Goal: Information Seeking & Learning: Find specific fact

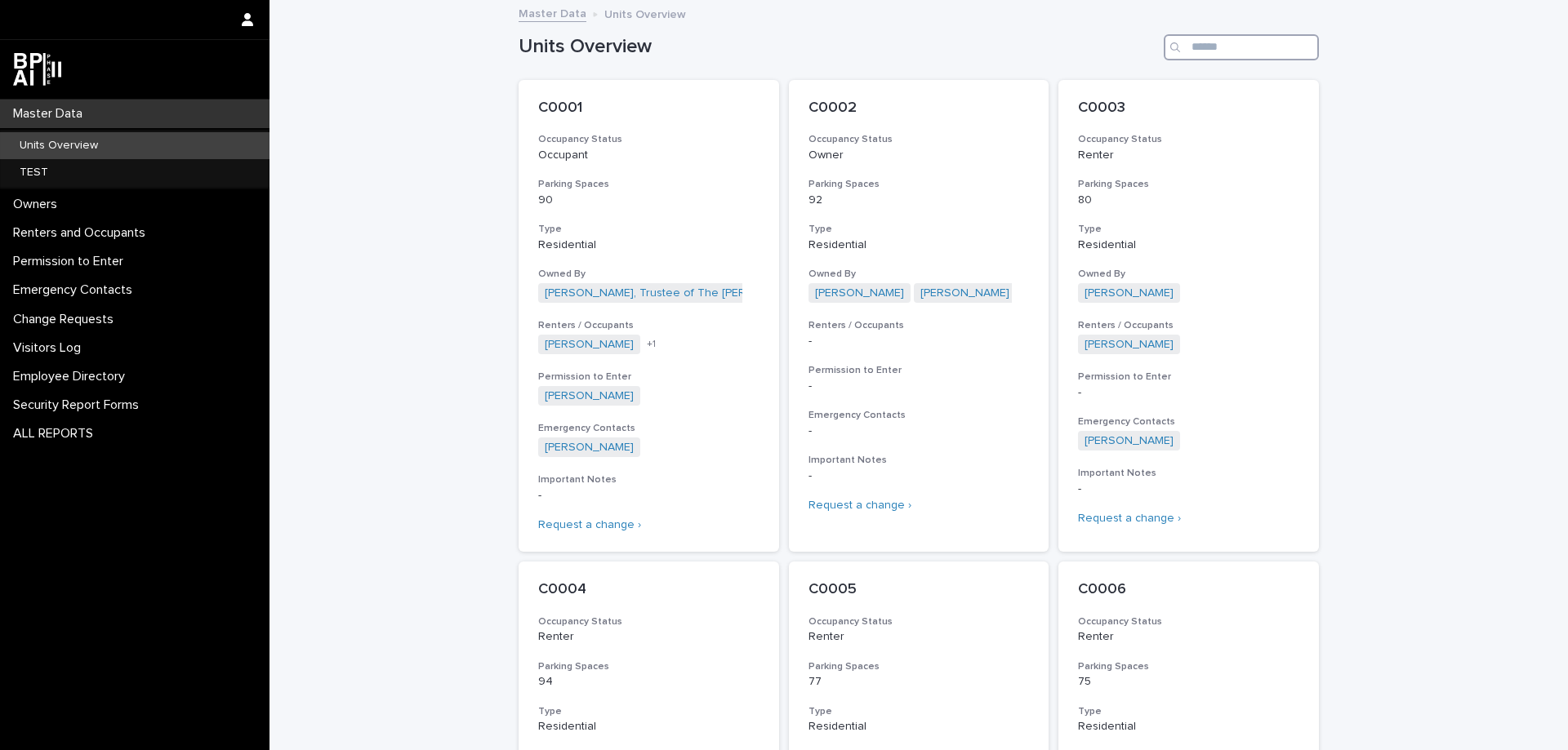
click at [1200, 45] on input "Search" at bounding box center [1240, 47] width 155 height 26
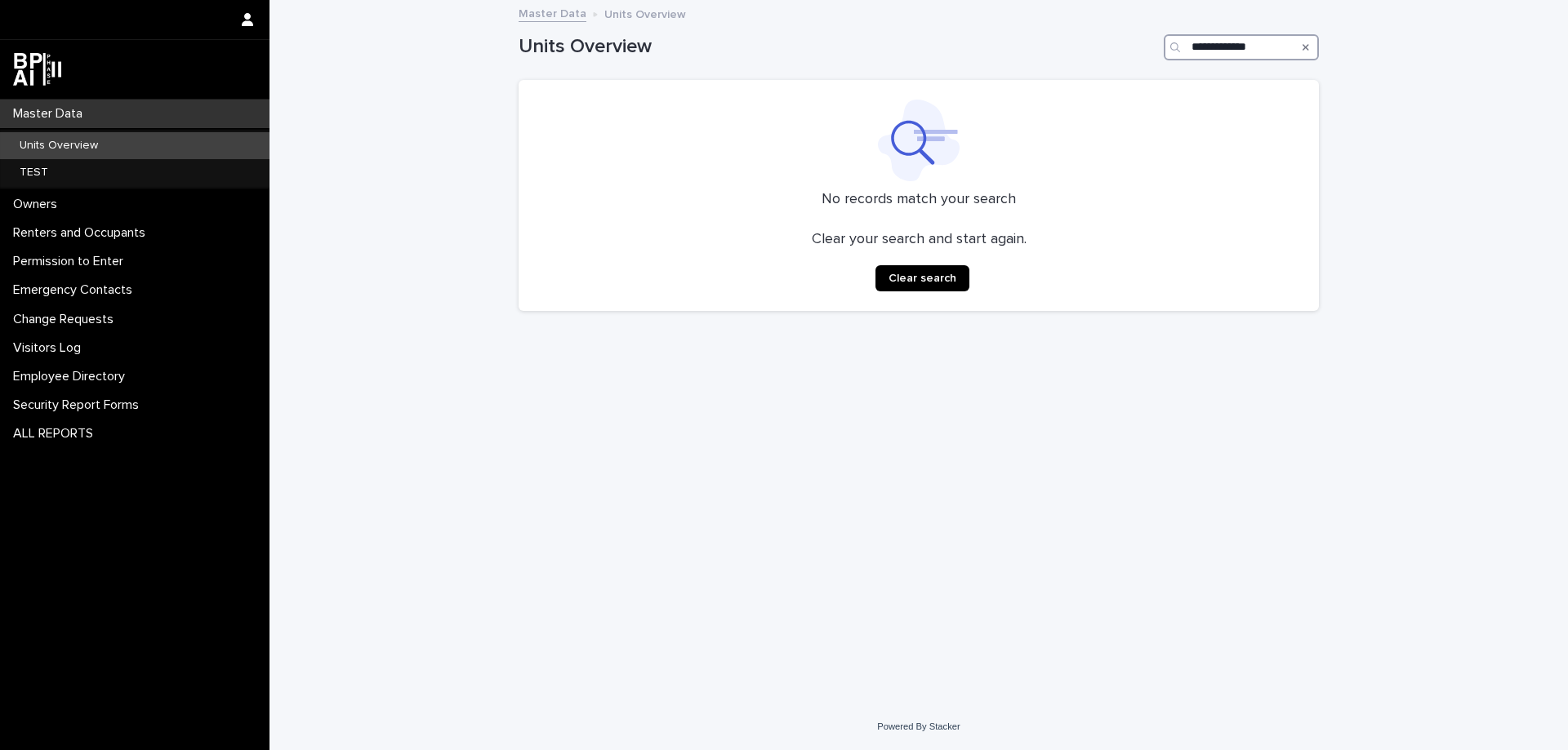
type input "**********"
